Goal: Information Seeking & Learning: Learn about a topic

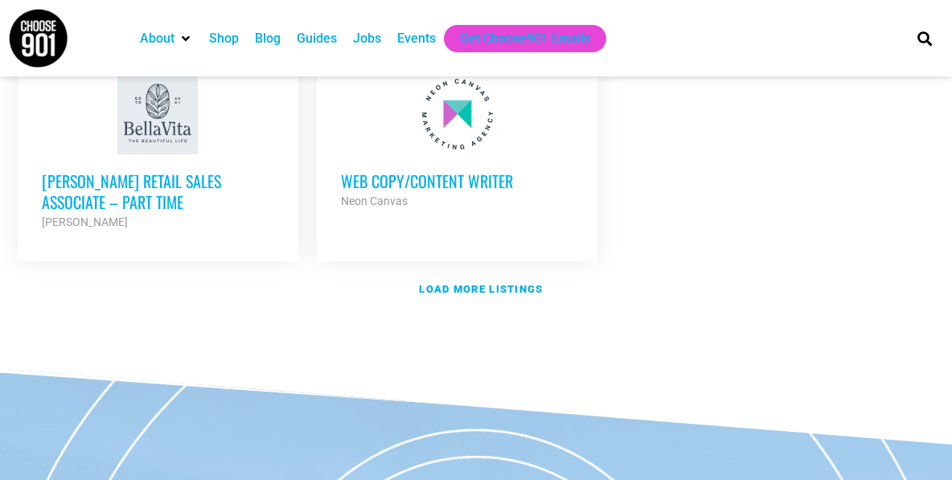
scroll to position [2090, 0]
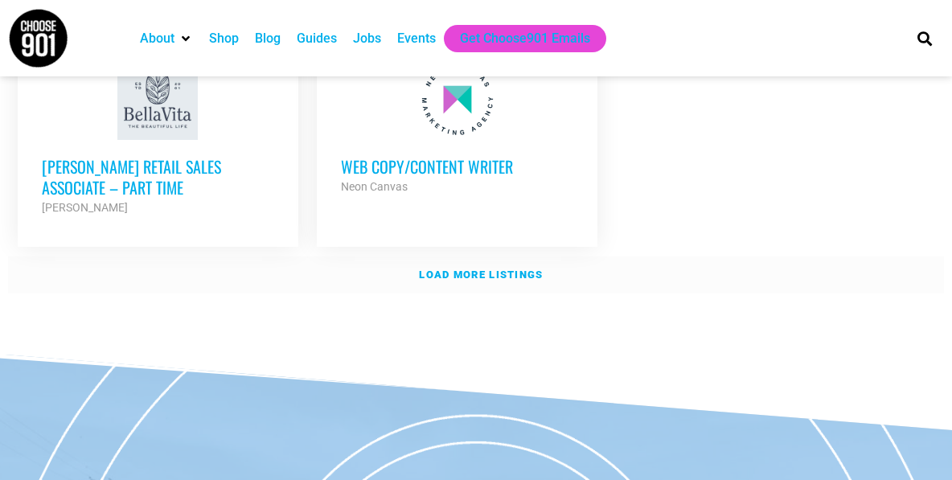
click at [496, 269] on strong "Load more listings" at bounding box center [481, 275] width 124 height 12
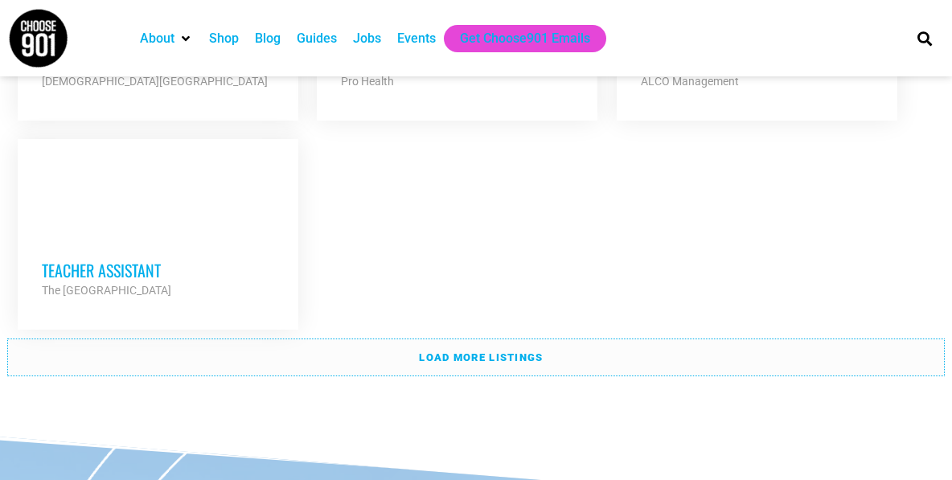
scroll to position [3618, 0]
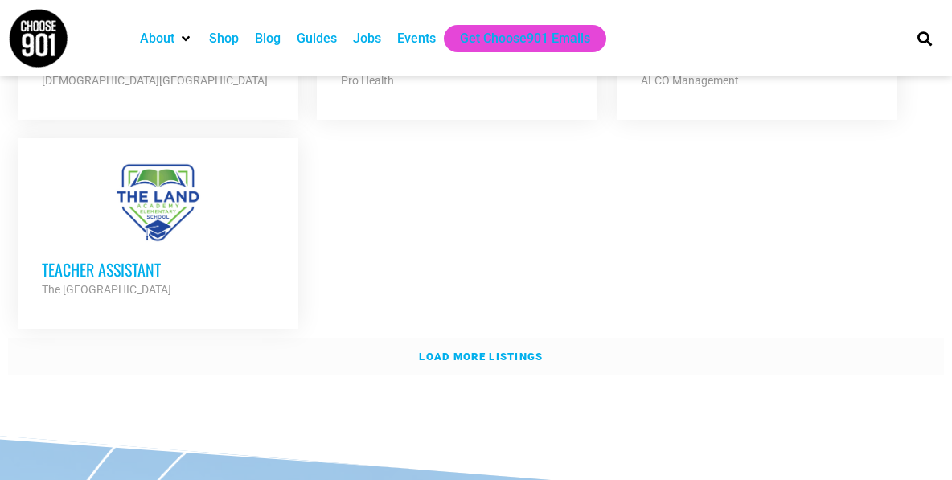
click at [517, 338] on link "Load more listings" at bounding box center [476, 356] width 936 height 37
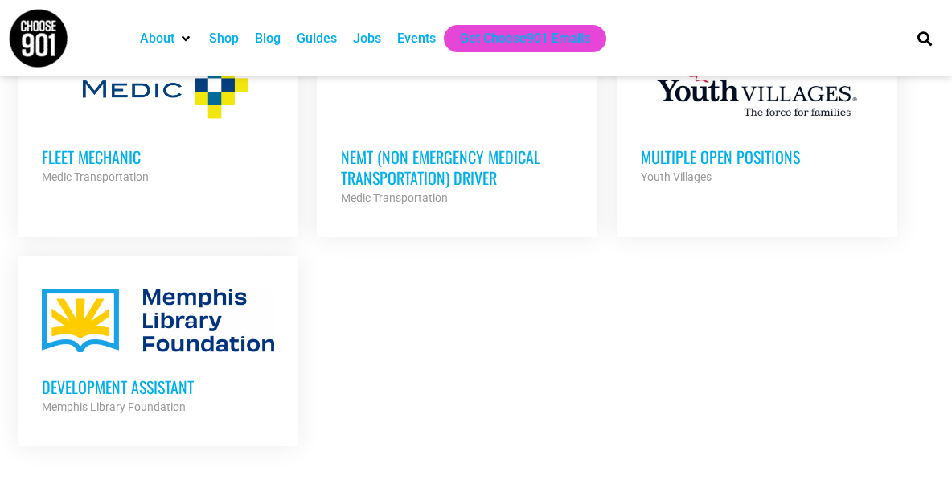
scroll to position [4422, 0]
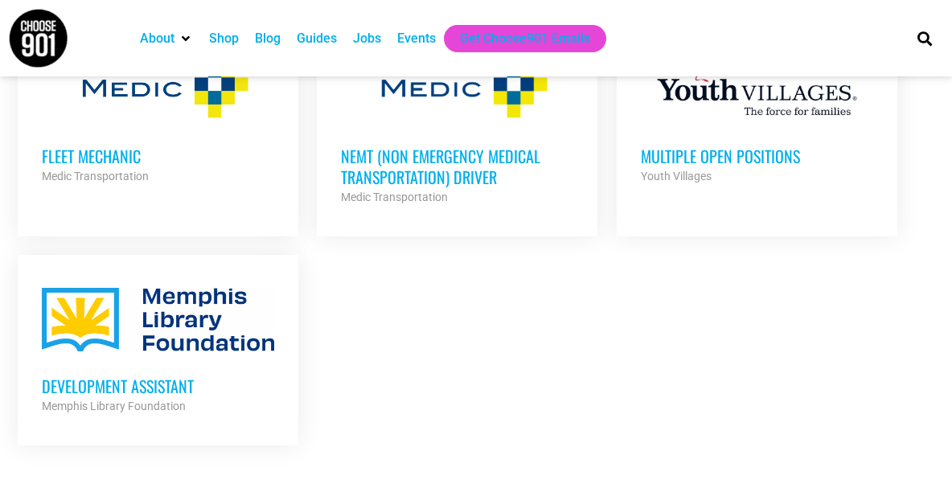
click at [193, 290] on div at bounding box center [158, 319] width 232 height 80
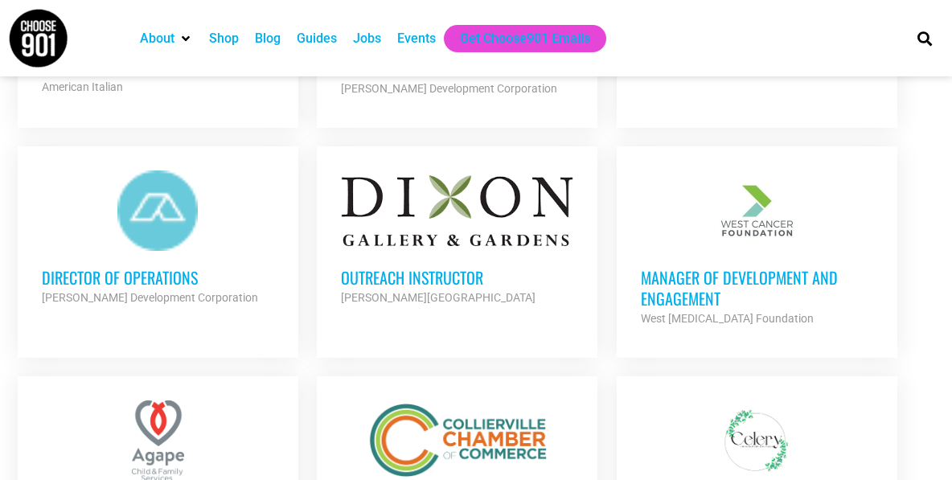
scroll to position [2412, 0]
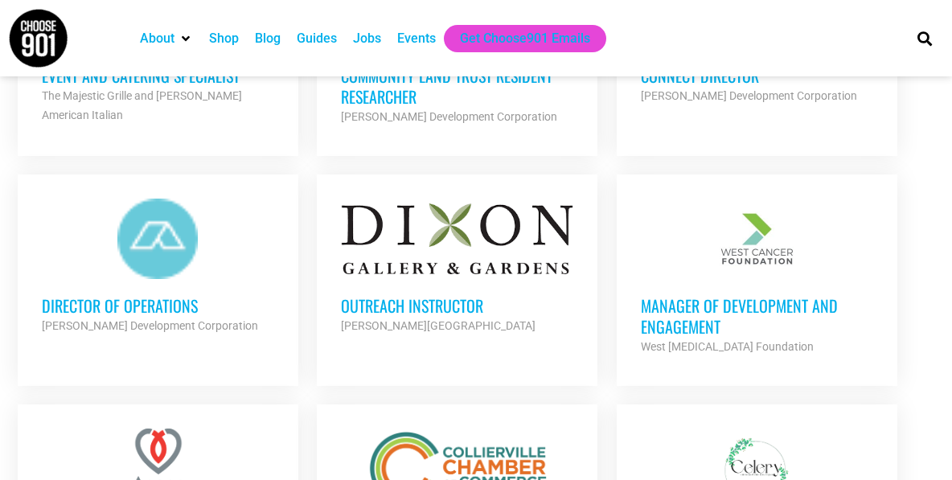
click at [703, 295] on h3 "Manager of Development and Engagement" at bounding box center [757, 316] width 232 height 42
click at [670, 295] on h3 "Manager of Development and Engagement" at bounding box center [757, 316] width 232 height 42
click at [753, 216] on div at bounding box center [757, 239] width 232 height 80
click at [461, 220] on div at bounding box center [457, 239] width 232 height 80
